Goal: Navigation & Orientation: Find specific page/section

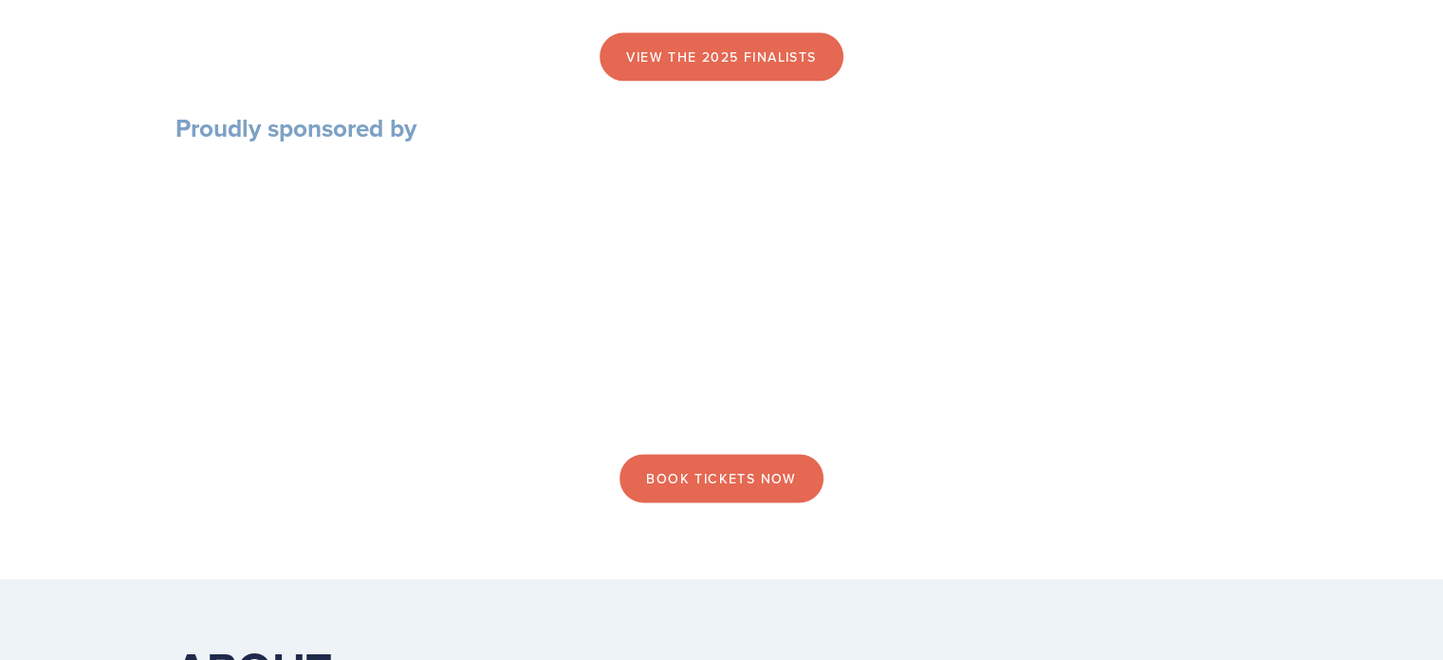
scroll to position [2372, 0]
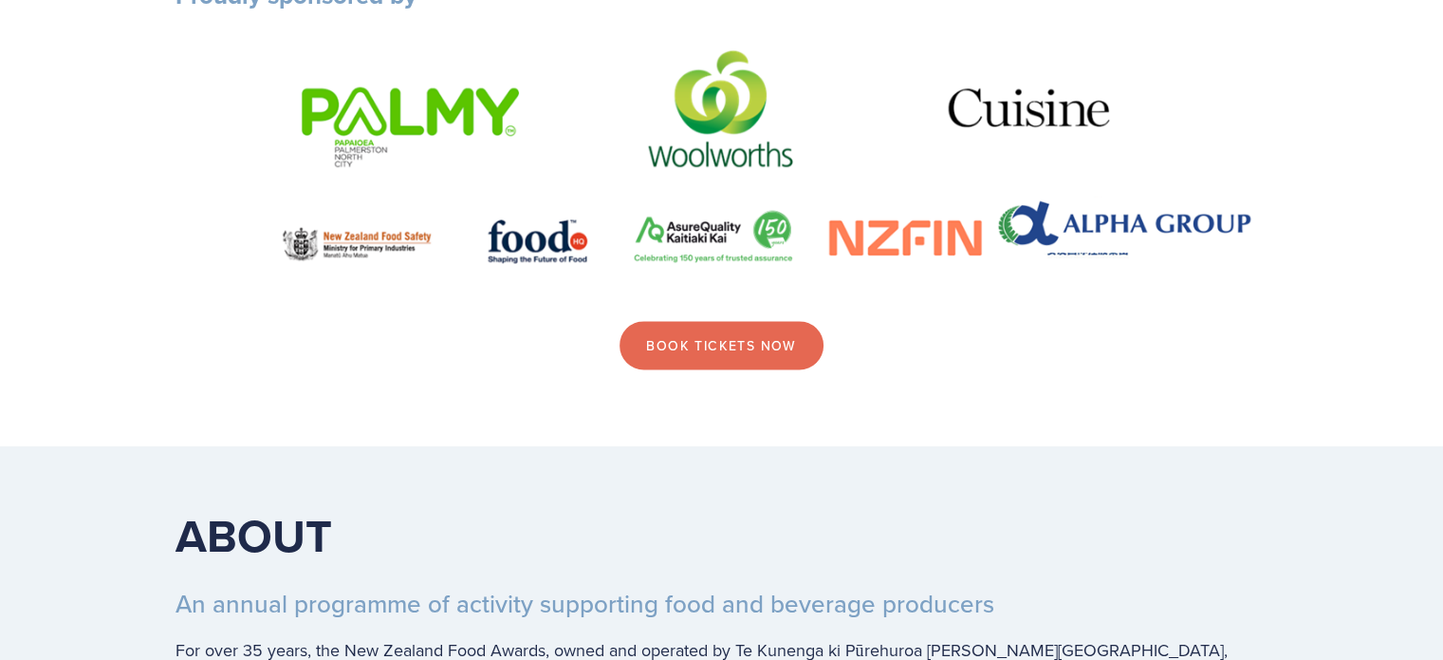
click at [1103, 283] on img at bounding box center [722, 166] width 1093 height 245
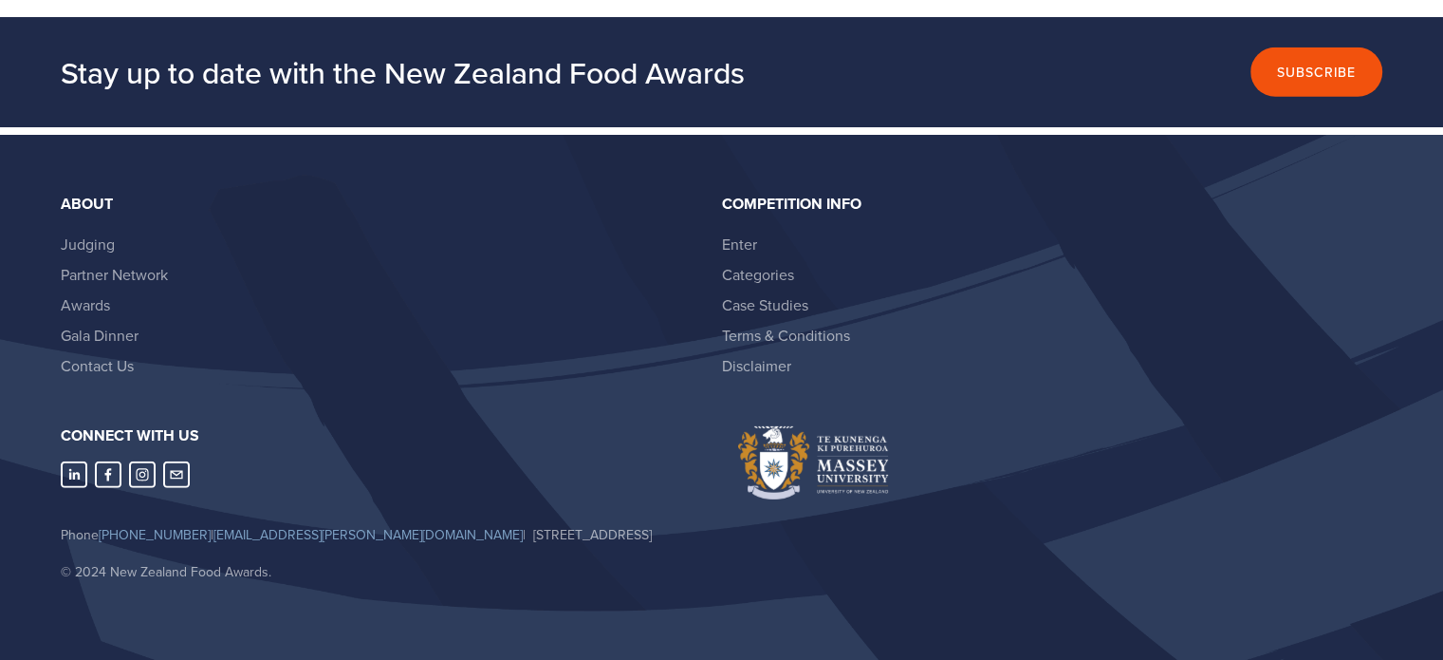
scroll to position [5556, 0]
click at [979, 289] on li "Case Studies" at bounding box center [1044, 304] width 645 height 30
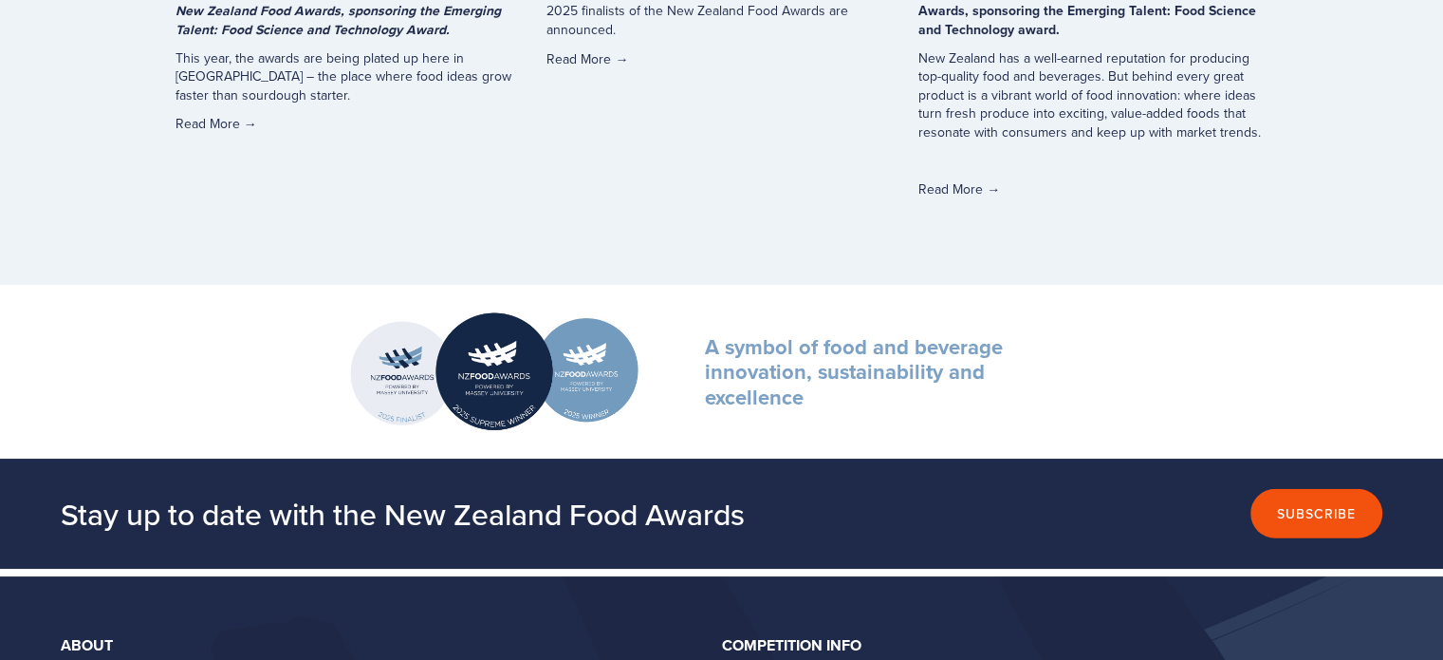
scroll to position [5082, 0]
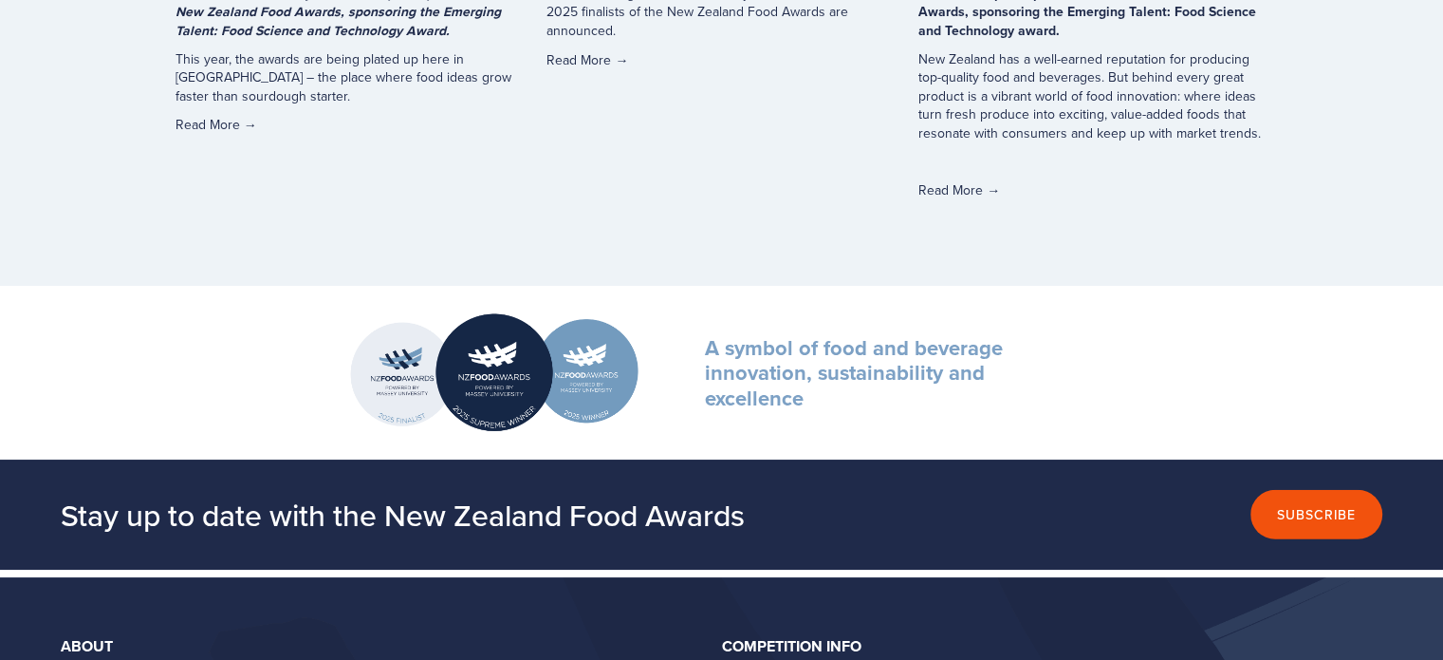
click at [1003, 326] on div "A symbol of food and beverage innovation, sustainability and excellence" at bounding box center [881, 372] width 440 height 163
click at [1178, 393] on section "A symbol of food and beverage innovation, sustainability and excellence" at bounding box center [721, 373] width 1443 height 174
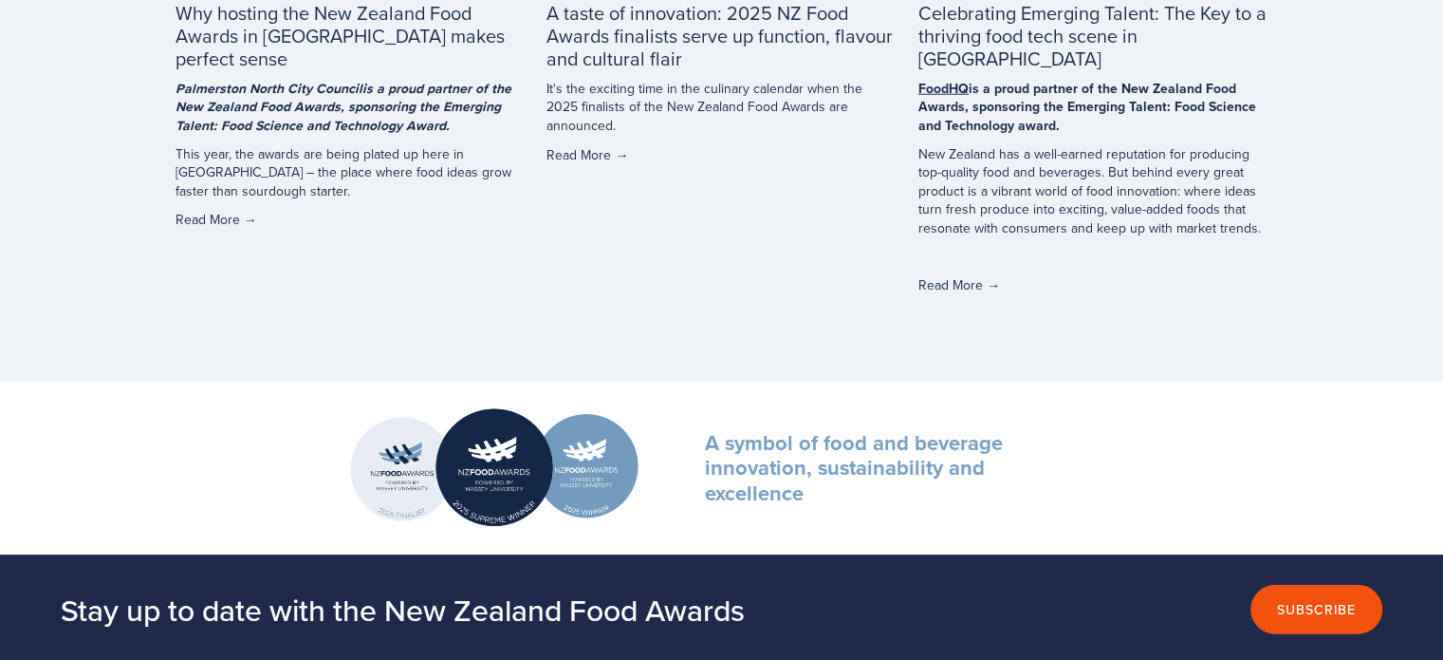
scroll to position [5556, 0]
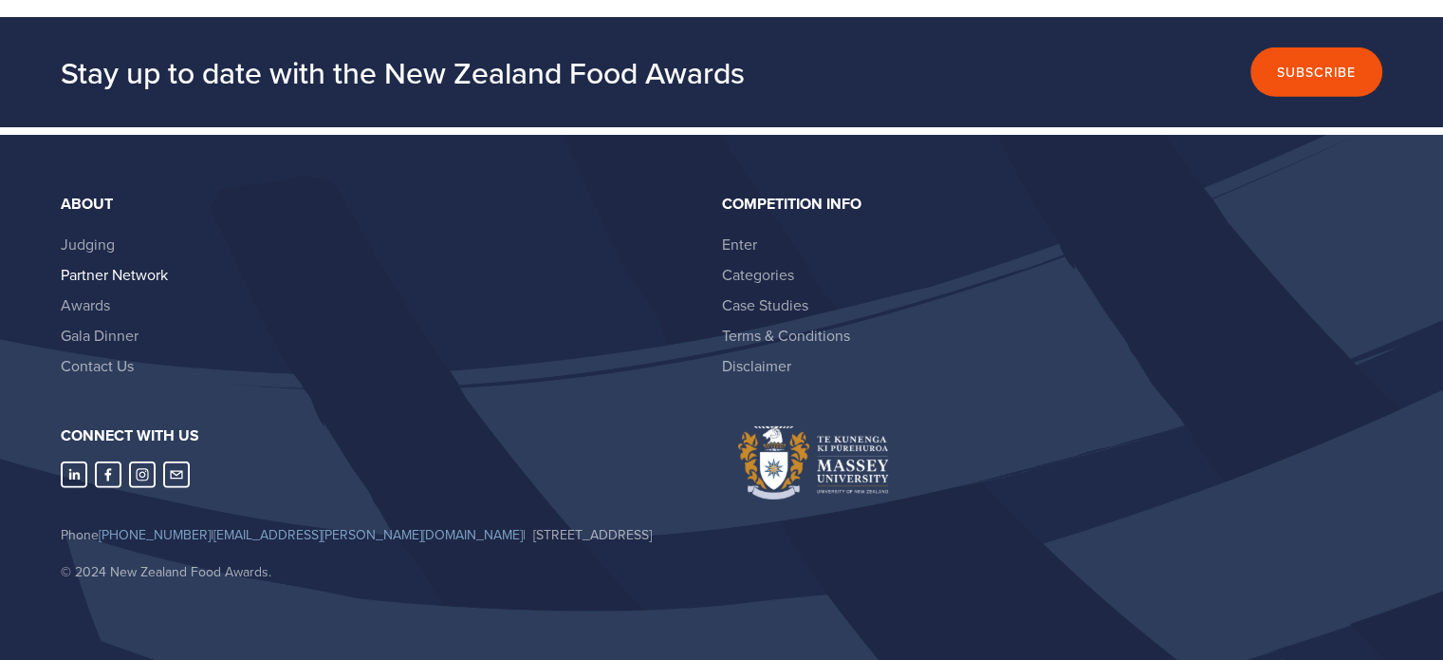
click at [133, 264] on link "Partner Network" at bounding box center [114, 274] width 107 height 21
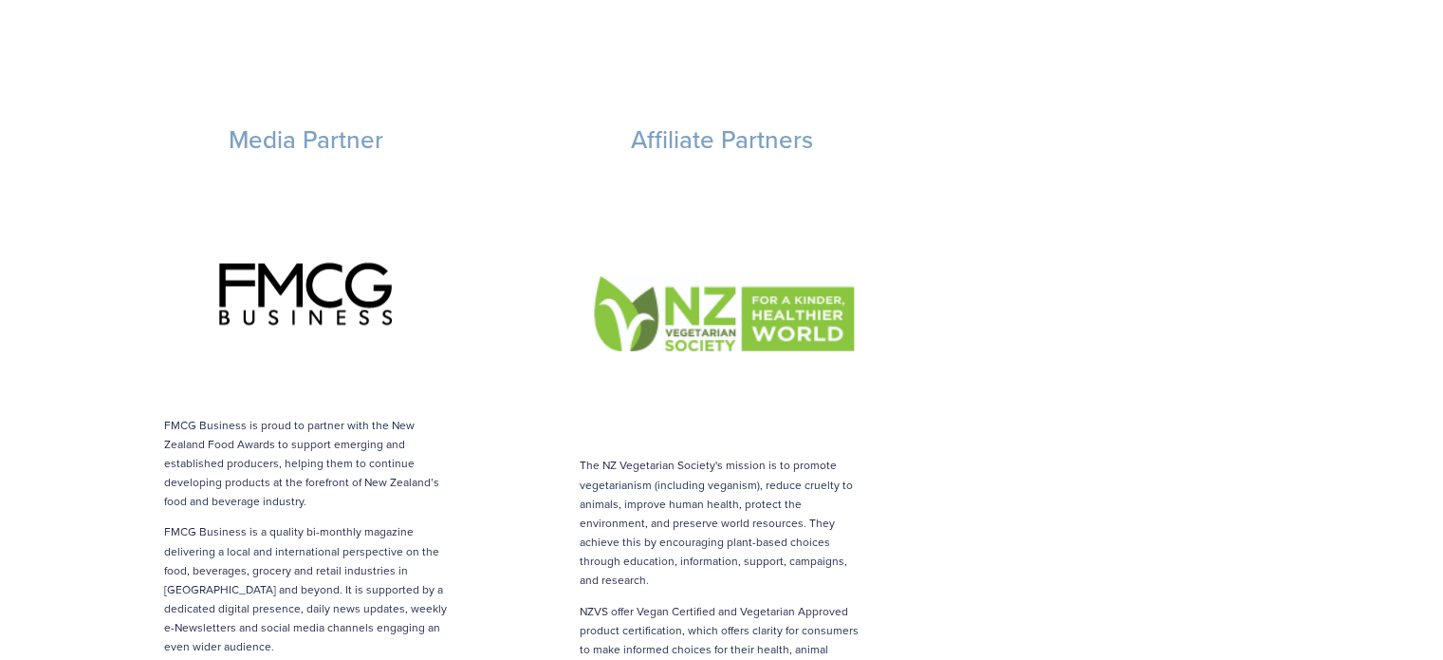
scroll to position [3759, 0]
